Goal: Information Seeking & Learning: Check status

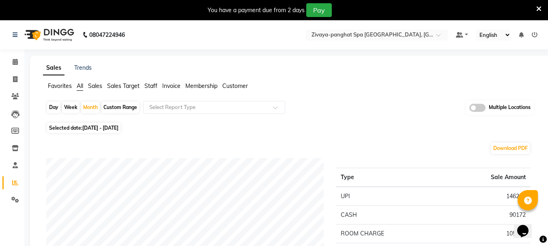
click at [49, 106] on div "Day" at bounding box center [53, 107] width 13 height 11
select select "8"
select select "2025"
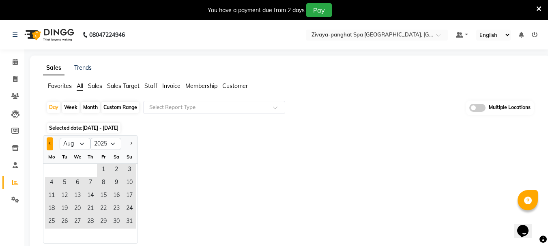
click at [51, 146] on button "Previous month" at bounding box center [50, 143] width 6 height 13
select select "7"
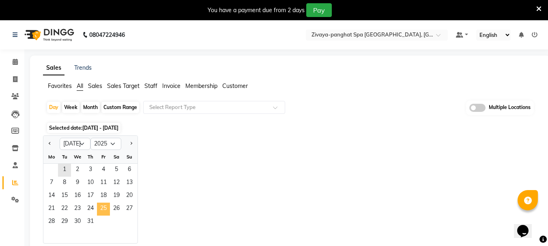
click at [106, 210] on span "25" at bounding box center [103, 209] width 13 height 13
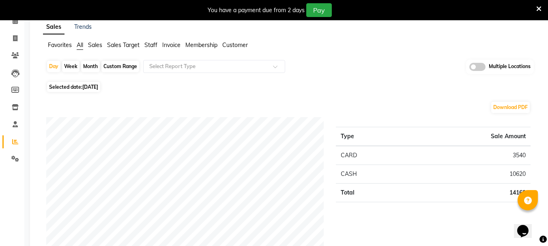
scroll to position [41, 0]
click at [94, 86] on span "[DATE]" at bounding box center [90, 87] width 16 height 6
select select "7"
select select "2025"
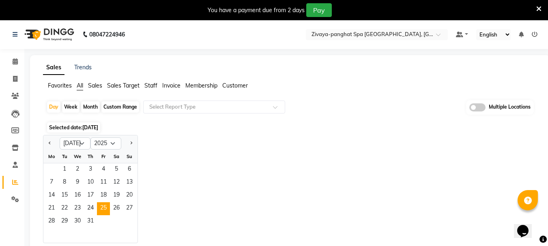
scroll to position [0, 0]
click at [94, 210] on span "24" at bounding box center [90, 209] width 13 height 13
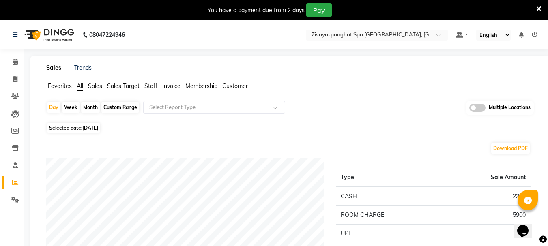
click at [98, 130] on span "[DATE]" at bounding box center [90, 128] width 16 height 6
select select "7"
select select "2025"
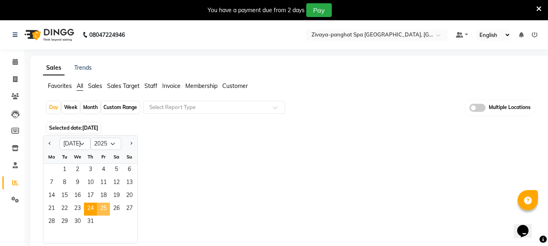
click at [109, 207] on span "25" at bounding box center [103, 209] width 13 height 13
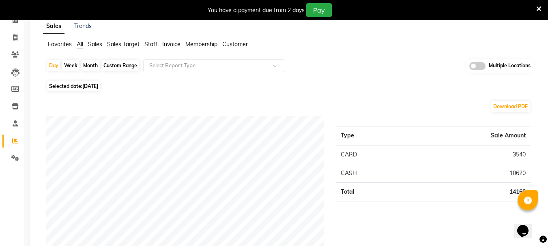
scroll to position [81, 0]
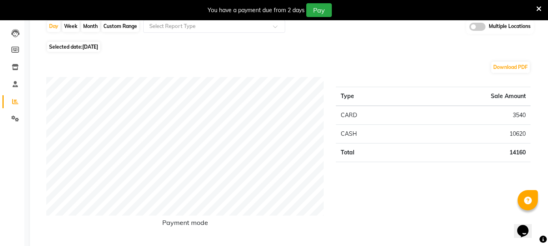
click at [98, 47] on span "[DATE]" at bounding box center [90, 47] width 16 height 6
select select "7"
select select "2025"
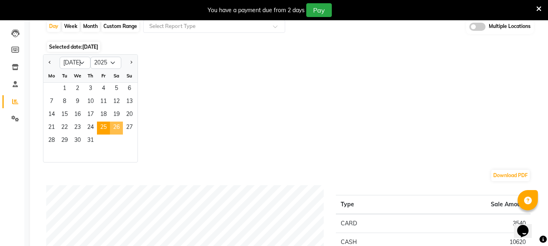
click at [120, 129] on span "26" at bounding box center [116, 128] width 13 height 13
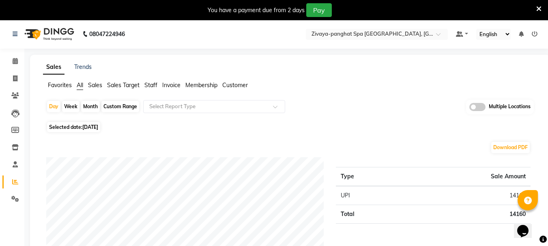
scroll to position [0, 0]
click at [86, 125] on span "[DATE]" at bounding box center [90, 128] width 16 height 6
select select "7"
select select "2025"
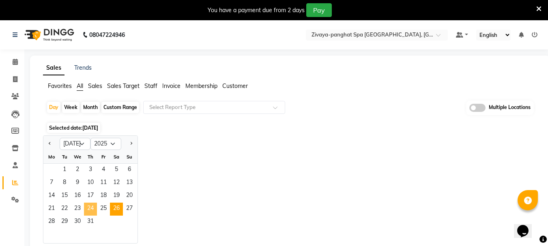
click at [90, 210] on span "24" at bounding box center [90, 209] width 13 height 13
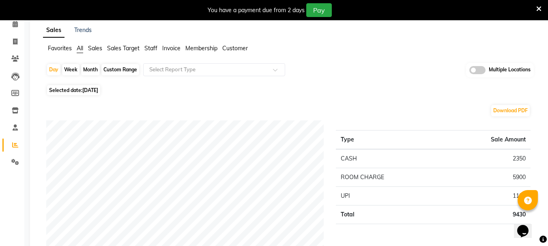
scroll to position [81, 0]
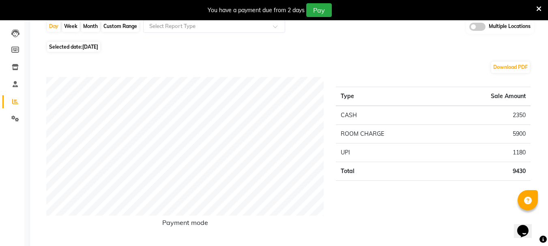
click at [97, 45] on span "[DATE]" at bounding box center [90, 47] width 16 height 6
select select "7"
select select "2025"
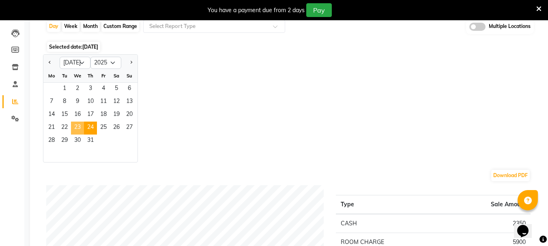
click at [77, 128] on span "23" at bounding box center [77, 128] width 13 height 13
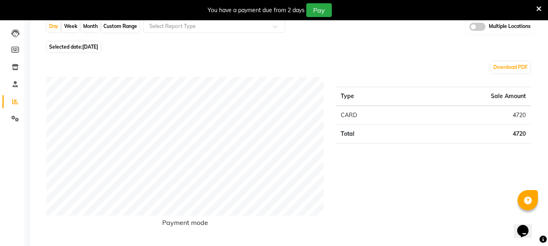
click at [132, 20] on div "You have a payment due from 2 days Pay" at bounding box center [274, 10] width 548 height 20
click at [130, 23] on div "Custom Range" at bounding box center [120, 26] width 38 height 11
select select "7"
select select "2025"
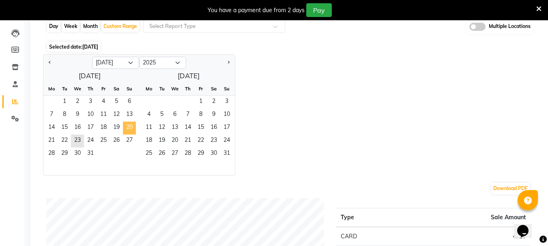
click at [132, 128] on span "20" at bounding box center [129, 128] width 13 height 13
click at [95, 150] on span "31" at bounding box center [90, 154] width 13 height 13
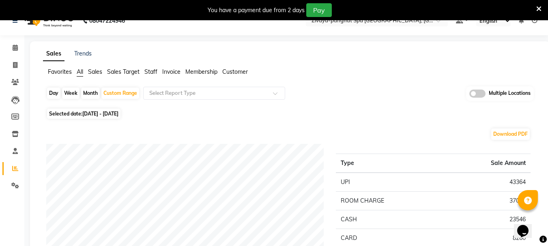
scroll to position [0, 0]
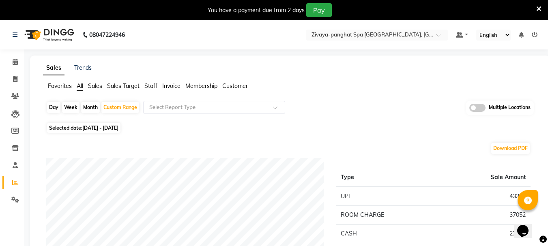
click at [118, 129] on span "[DATE] - [DATE]" at bounding box center [100, 128] width 36 height 6
select select "7"
select select "2025"
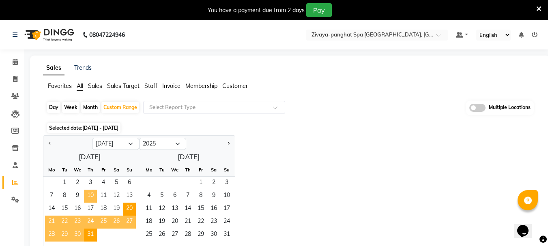
click at [86, 196] on span "10" at bounding box center [90, 196] width 13 height 13
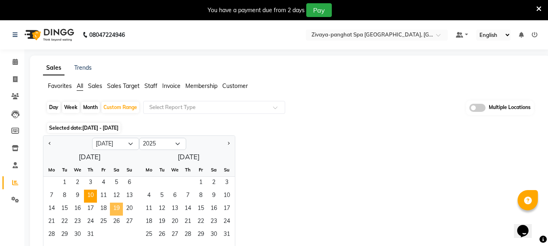
click at [116, 207] on span "19" at bounding box center [116, 209] width 13 height 13
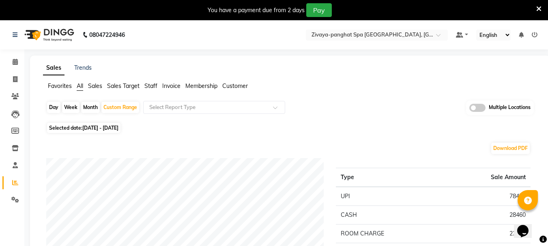
scroll to position [81, 0]
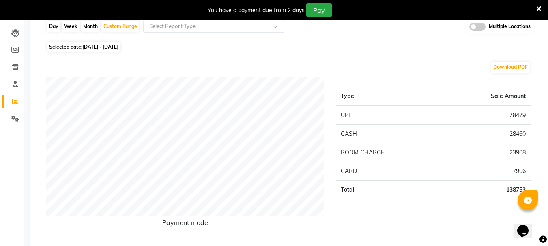
click at [104, 45] on span "[DATE] - [DATE]" at bounding box center [100, 47] width 36 height 6
select select "7"
select select "2025"
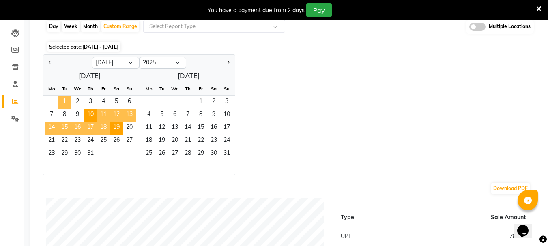
click at [64, 96] on span "1" at bounding box center [64, 102] width 13 height 13
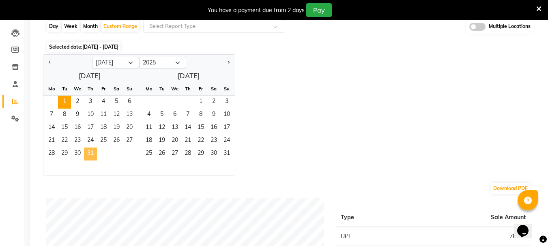
click at [92, 148] on span "31" at bounding box center [90, 154] width 13 height 13
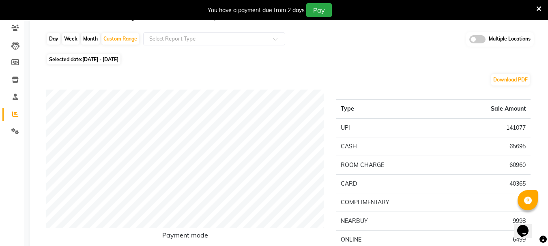
scroll to position [0, 0]
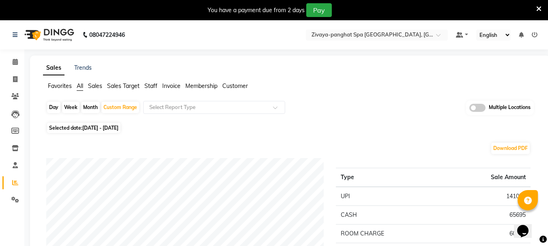
click at [120, 124] on span "Selected date: [DATE] - [DATE]" at bounding box center [83, 128] width 73 height 10
select select "7"
select select "2025"
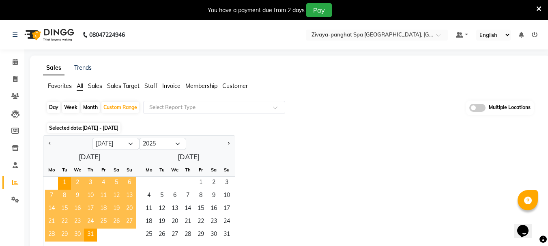
click at [232, 143] on div at bounding box center [210, 143] width 49 height 13
click at [228, 142] on span "Next month" at bounding box center [228, 143] width 3 height 3
select select "8"
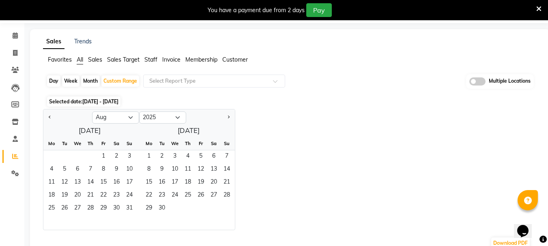
scroll to position [41, 0]
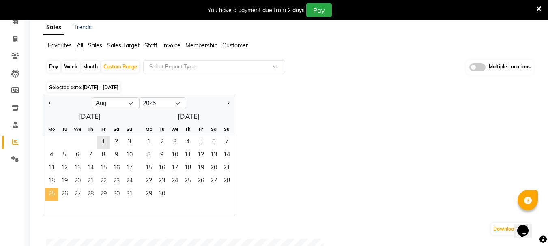
click at [51, 191] on span "25" at bounding box center [51, 194] width 13 height 13
click at [50, 72] on div "Day" at bounding box center [53, 66] width 13 height 11
select select "8"
select select "2025"
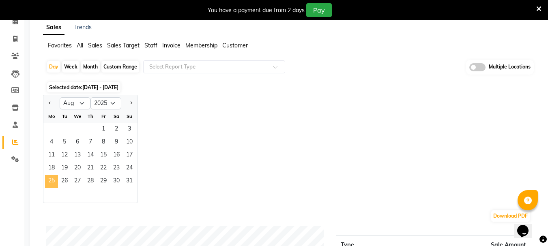
click at [47, 179] on span "25" at bounding box center [51, 181] width 13 height 13
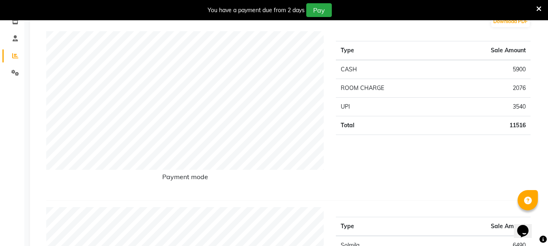
scroll to position [81, 0]
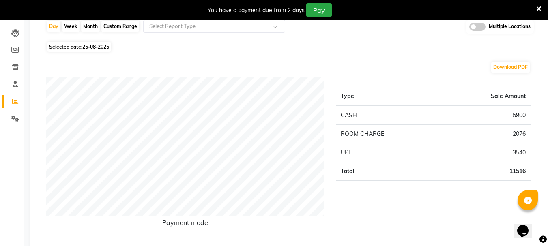
click at [83, 49] on span "Selected date: [DATE]" at bounding box center [79, 47] width 64 height 10
select select "8"
select select "2025"
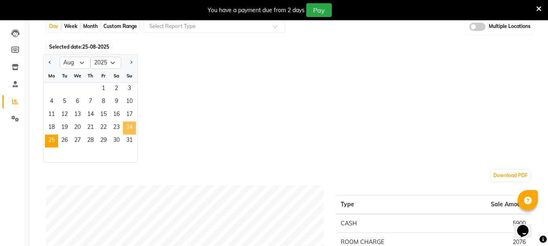
click at [131, 128] on span "24" at bounding box center [129, 128] width 13 height 13
